Goal: Information Seeking & Learning: Learn about a topic

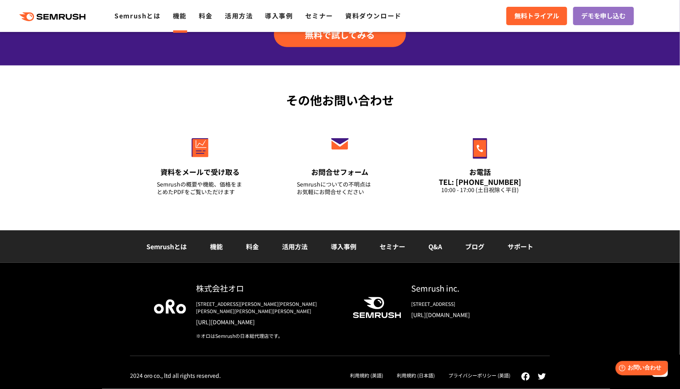
scroll to position [3014, 0]
click at [367, 242] on li "導入事例" at bounding box center [343, 247] width 49 height 10
click at [357, 242] on link "導入事例" at bounding box center [344, 247] width 26 height 10
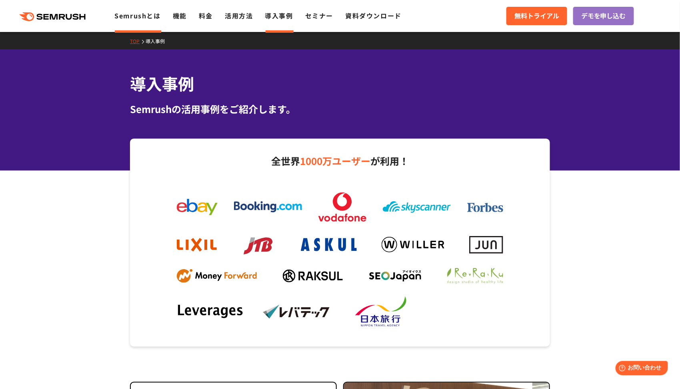
click at [147, 19] on link "Semrushとは" at bounding box center [137, 16] width 46 height 10
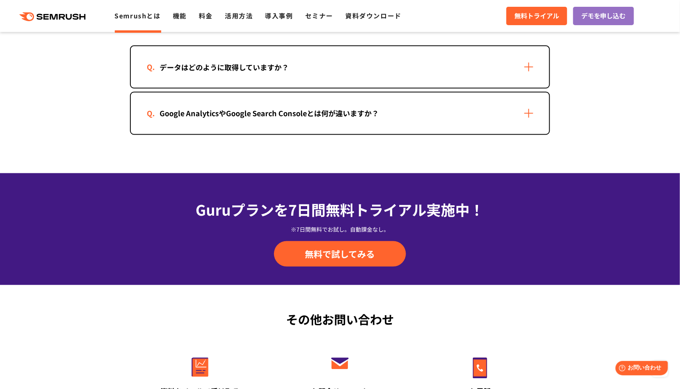
scroll to position [1684, 0]
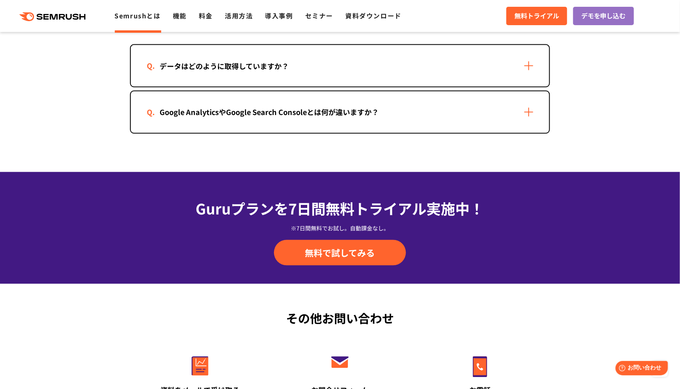
click at [281, 72] on div "データはどのように取得していますか？" at bounding box center [224, 66] width 155 height 12
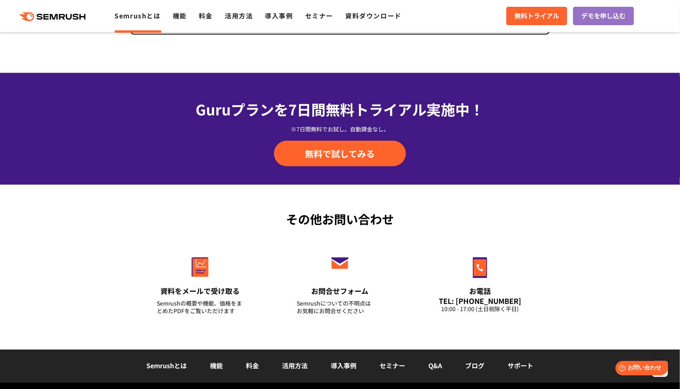
scroll to position [1857, 0]
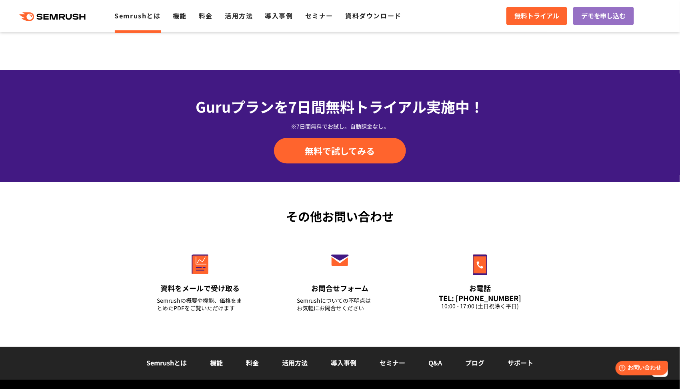
click at [280, 31] on div "Google AnalyticsやGoogle Search Consoleとは何が違いますか？" at bounding box center [340, 10] width 418 height 42
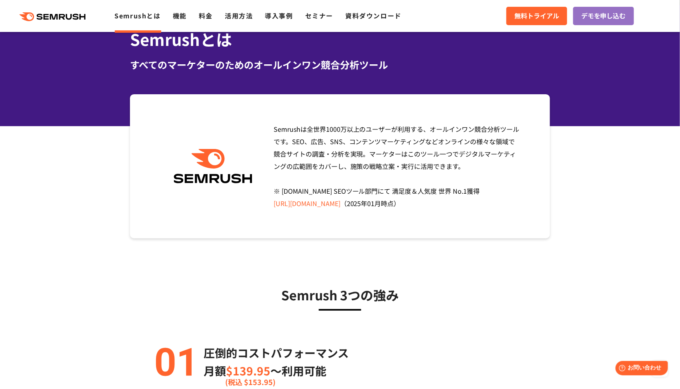
scroll to position [0, 0]
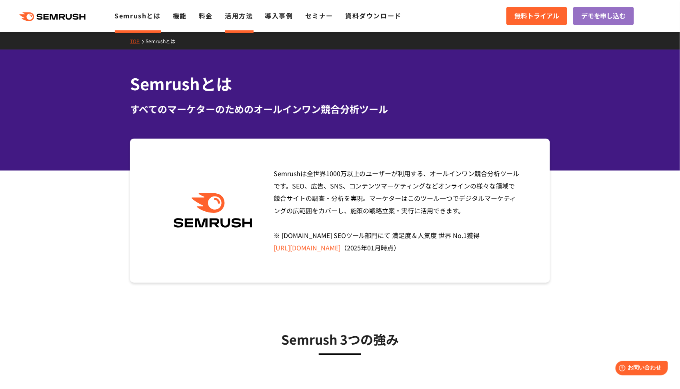
click at [251, 17] on link "活用方法" at bounding box center [239, 16] width 28 height 10
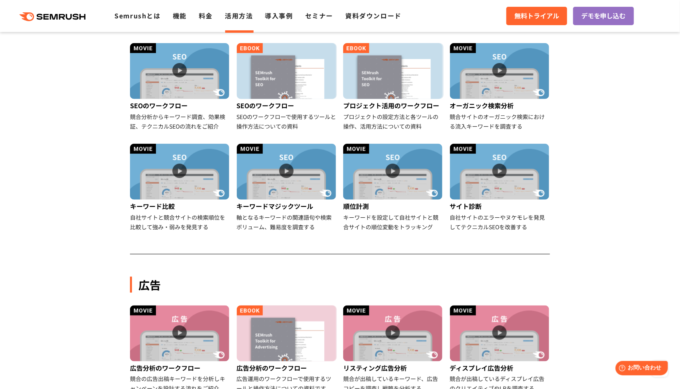
scroll to position [198, 0]
